Goal: Task Accomplishment & Management: Manage account settings

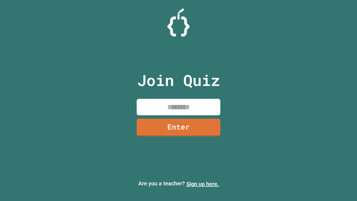
click at [202, 184] on link "Sign up here." at bounding box center [202, 183] width 33 height 7
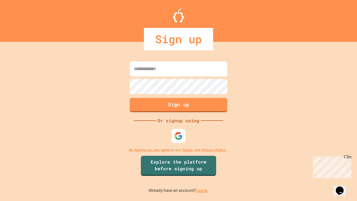
click at [202, 190] on link "Log in." at bounding box center [202, 190] width 13 height 6
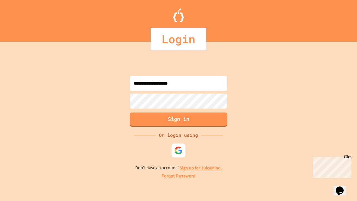
type input "**********"
